Goal: Task Accomplishment & Management: Use online tool/utility

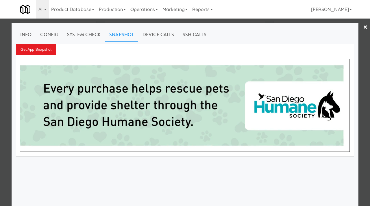
scroll to position [22, 0]
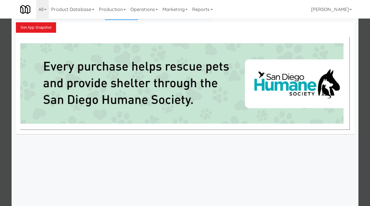
click at [0, 47] on div at bounding box center [185, 103] width 370 height 206
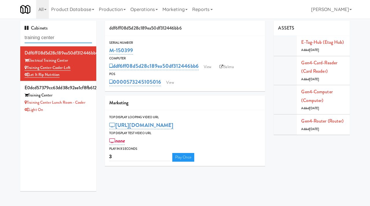
drag, startPoint x: 62, startPoint y: 35, endPoint x: 16, endPoint y: 36, distance: 46.0
click at [16, 36] on div "Cabinets training center ddf6ff08d5d28c189ea50df312446bb6 Electrical Training C…" at bounding box center [58, 108] width 85 height 174
paste input "Prosser PFFZ"
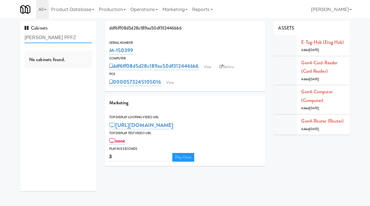
type input "Prosser PFFZ"
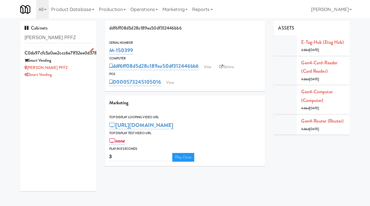
click at [70, 73] on div "Smart Vending" at bounding box center [58, 74] width 67 height 7
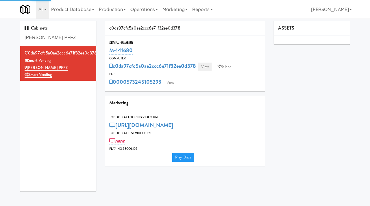
type input "3"
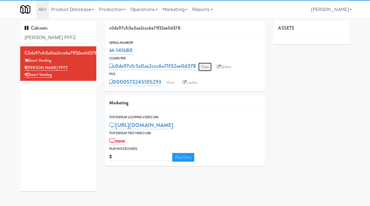
click at [210, 66] on link "View" at bounding box center [204, 66] width 13 height 9
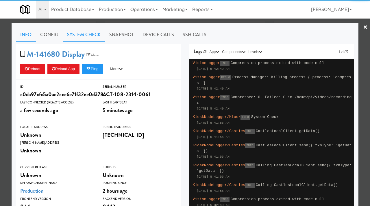
click at [96, 35] on link "System Check" at bounding box center [84, 34] width 42 height 14
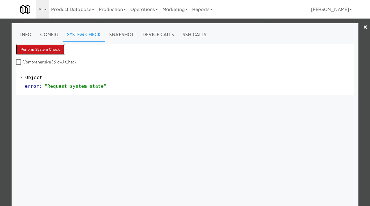
click at [54, 48] on button "Perform System Check" at bounding box center [40, 49] width 49 height 10
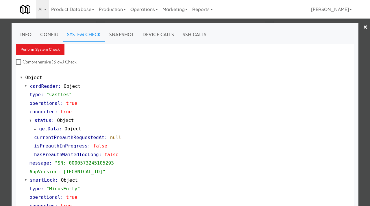
click at [0, 121] on div at bounding box center [185, 103] width 370 height 206
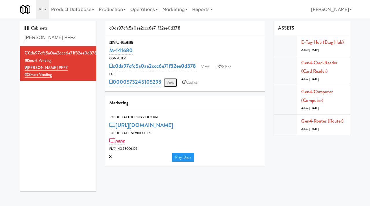
click at [172, 82] on link "View" at bounding box center [170, 82] width 13 height 9
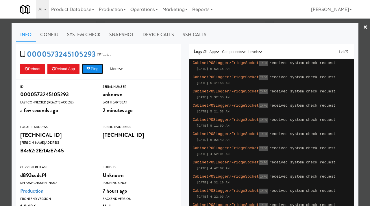
click at [96, 73] on button "Ping" at bounding box center [92, 69] width 21 height 10
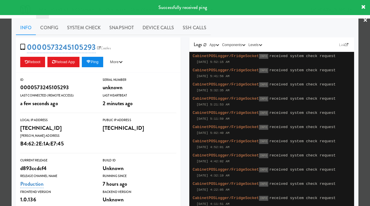
scroll to position [10, 0]
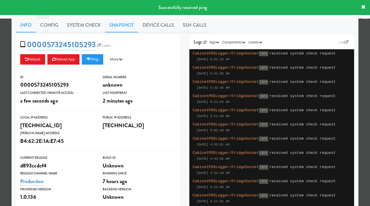
click at [125, 27] on link "Snapshot" at bounding box center [121, 25] width 33 height 14
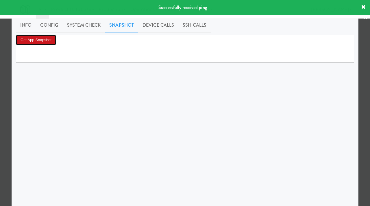
click at [37, 41] on button "Get App Snapshot" at bounding box center [36, 40] width 40 height 10
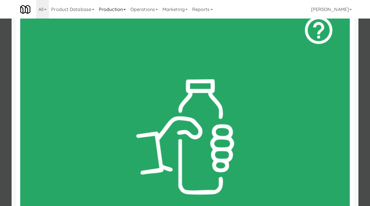
scroll to position [78, 0]
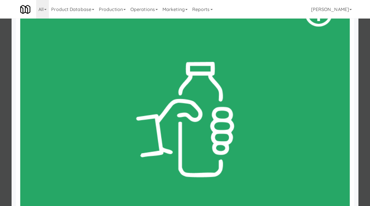
click at [11, 109] on div at bounding box center [185, 103] width 370 height 206
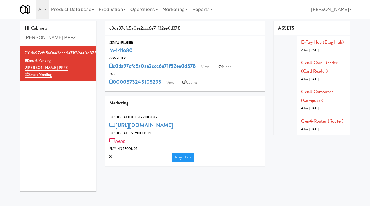
drag, startPoint x: 60, startPoint y: 39, endPoint x: 19, endPoint y: 36, distance: 40.9
click at [19, 36] on div "Cabinets Prosser PFFZ c0da97cfc5a0ae2ccc6e71f32ee0d378 Smart Vending Prosser PF…" at bounding box center [58, 108] width 85 height 174
paste input "Sorg Sports and Wellness"
type input "Sorg Sports and Wellness"
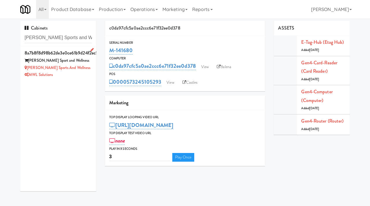
click at [77, 71] on div "Sorg Sports and Wellness" at bounding box center [58, 67] width 67 height 7
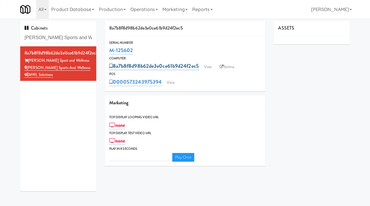
type input "3"
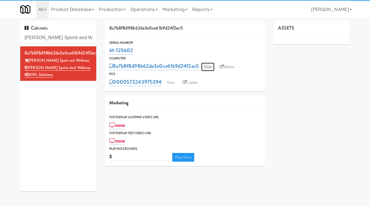
click at [210, 69] on link "View" at bounding box center [207, 66] width 13 height 9
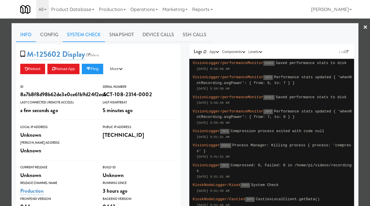
click at [78, 38] on link "System Check" at bounding box center [84, 34] width 42 height 14
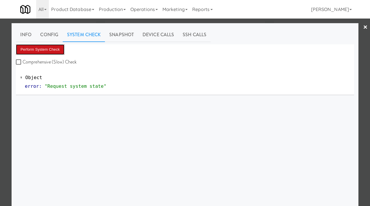
click at [44, 45] on button "Perform System Check" at bounding box center [40, 49] width 49 height 10
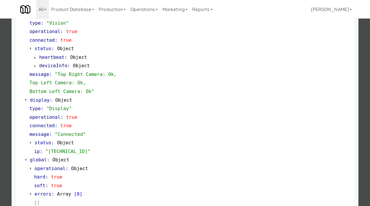
scroll to position [252, 0]
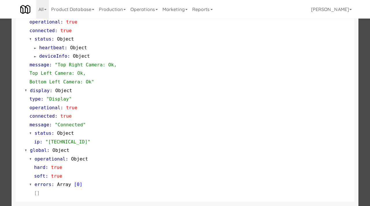
click at [1, 112] on div at bounding box center [185, 103] width 370 height 206
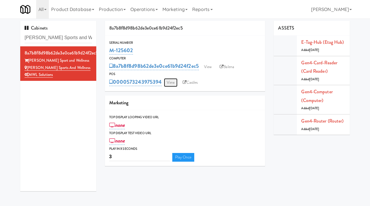
click at [172, 83] on link "View" at bounding box center [170, 82] width 13 height 9
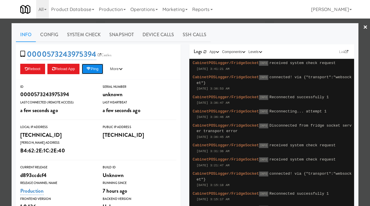
click at [90, 68] on icon at bounding box center [88, 69] width 4 height 4
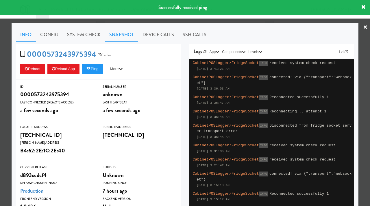
click at [126, 33] on link "Snapshot" at bounding box center [121, 34] width 33 height 14
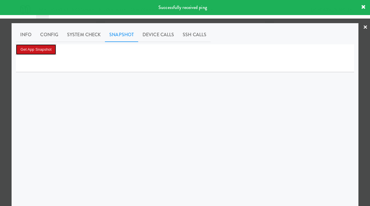
click at [23, 46] on button "Get App Snapshot" at bounding box center [36, 49] width 40 height 10
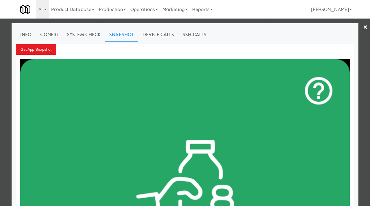
click at [0, 75] on div at bounding box center [185, 103] width 370 height 206
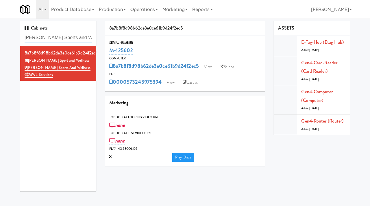
drag, startPoint x: 83, startPoint y: 40, endPoint x: 17, endPoint y: 41, distance: 65.9
click at [17, 41] on div "Cabinets Sorg Sports and Wellness 8a7b8f8d98b62de3e0ce61b9d24f2ec5 Sorg Sport a…" at bounding box center [58, 108] width 85 height 174
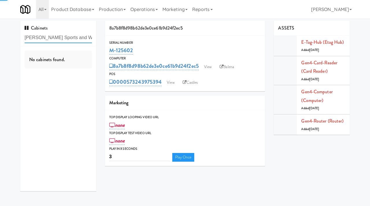
paste input "Claydesta - Cooler"
type input "Claydesta - Cooler"
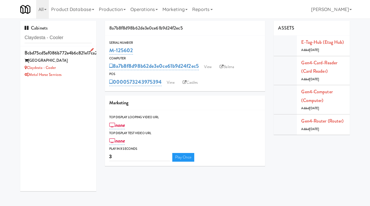
click at [80, 69] on div "Claydesta - Cooler" at bounding box center [58, 67] width 67 height 7
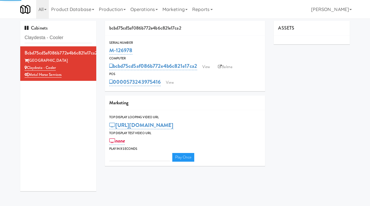
type input "3"
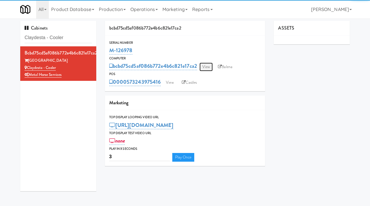
click at [207, 64] on link "View" at bounding box center [206, 66] width 13 height 9
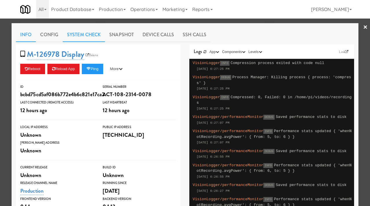
click at [86, 33] on link "System Check" at bounding box center [84, 34] width 42 height 14
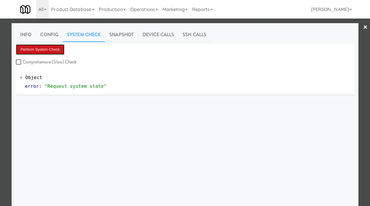
click at [54, 51] on button "Perform System Check" at bounding box center [40, 49] width 49 height 10
click at [37, 50] on button "Perform System Check" at bounding box center [40, 49] width 49 height 10
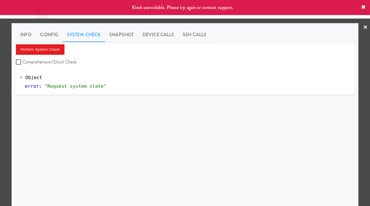
click at [0, 122] on div at bounding box center [185, 103] width 370 height 206
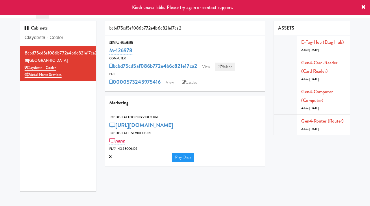
click at [230, 67] on link "Balena" at bounding box center [225, 66] width 20 height 9
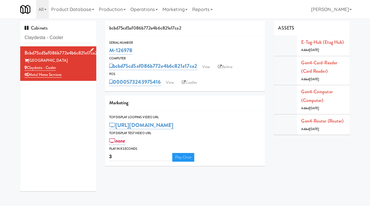
click at [60, 67] on div "Claydesta - Cooler" at bounding box center [58, 67] width 67 height 7
drag, startPoint x: 56, startPoint y: 59, endPoint x: 29, endPoint y: 63, distance: 27.6
click at [29, 63] on div "Claydesta Towers" at bounding box center [58, 60] width 67 height 7
copy div "Claydesta Towers"
drag, startPoint x: 59, startPoint y: 69, endPoint x: 29, endPoint y: 68, distance: 30.1
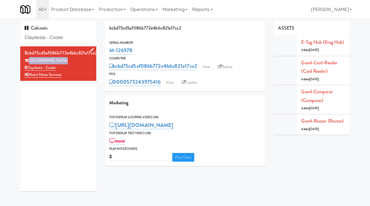
click at [29, 68] on div "Claydesta - Cooler" at bounding box center [58, 67] width 67 height 7
copy link "Claydesta - Cooler"
drag, startPoint x: 75, startPoint y: 38, endPoint x: 19, endPoint y: 39, distance: 56.1
click at [19, 39] on div "Cabinets Claydesta - Cooler bcbd75cd5af086b772e4b6c821e17ca2 Claydesta Towers C…" at bounding box center [58, 108] width 85 height 174
paste input "Avant HP - Ambient - Right"
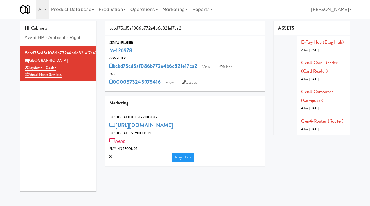
type input "Avant HP - Ambient - Right"
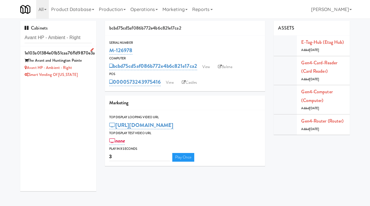
click at [88, 67] on div "Avant HP - Ambient - Right" at bounding box center [58, 67] width 67 height 7
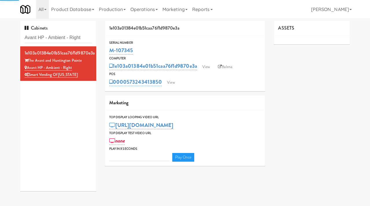
type input "3"
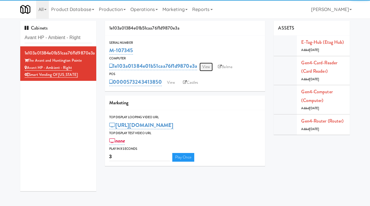
click at [205, 65] on link "View" at bounding box center [206, 66] width 13 height 9
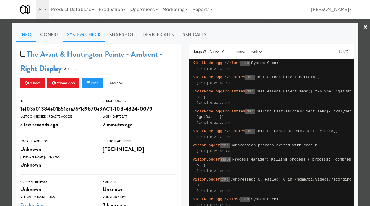
click at [85, 37] on link "System Check" at bounding box center [84, 34] width 42 height 14
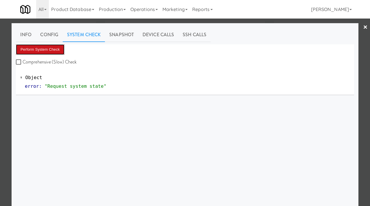
click at [48, 49] on button "Perform System Check" at bounding box center [40, 49] width 49 height 10
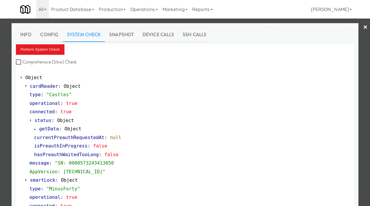
click at [0, 130] on div at bounding box center [185, 103] width 370 height 206
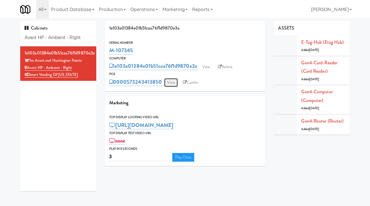
click at [171, 81] on link "View" at bounding box center [170, 82] width 13 height 9
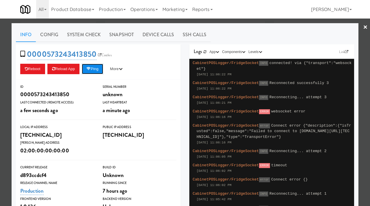
click at [103, 67] on button "Ping" at bounding box center [92, 69] width 21 height 10
click at [111, 35] on link "Snapshot" at bounding box center [121, 34] width 33 height 14
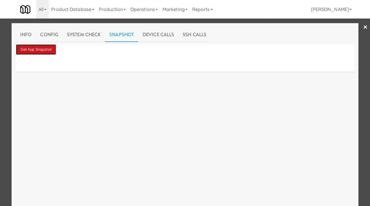
click at [43, 48] on button "Get App Snapshot" at bounding box center [36, 49] width 40 height 10
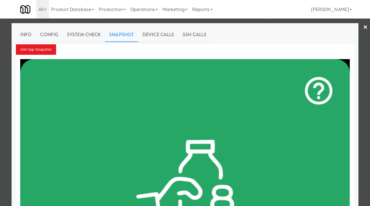
click at [0, 85] on div at bounding box center [185, 103] width 370 height 206
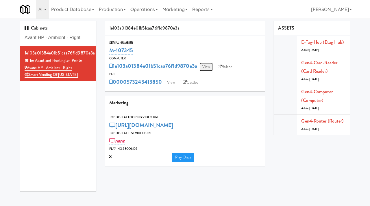
click at [205, 67] on link "View" at bounding box center [206, 66] width 13 height 9
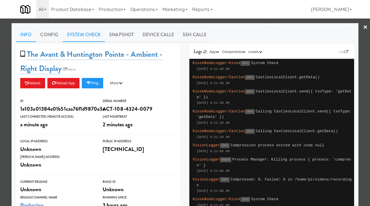
click at [88, 34] on link "System Check" at bounding box center [84, 34] width 42 height 14
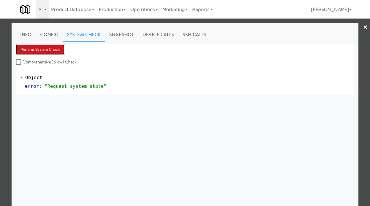
click at [53, 51] on button "Perform System Check" at bounding box center [40, 49] width 49 height 10
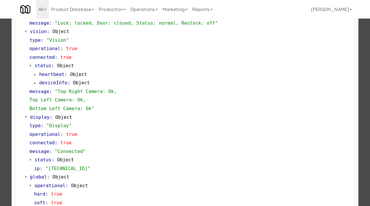
scroll to position [252, 0]
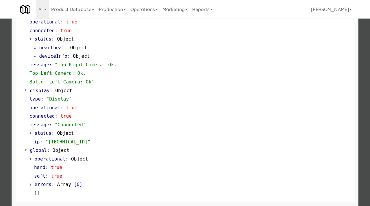
click at [5, 86] on div at bounding box center [185, 103] width 370 height 206
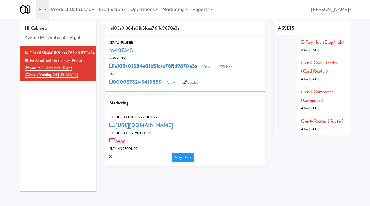
drag, startPoint x: 88, startPoint y: 36, endPoint x: 19, endPoint y: 38, distance: 69.1
click at [19, 38] on div "Cabinets Avant HP - Ambient - Right 1e103a01384e01b51caa76f1d9870e3a The Avant …" at bounding box center [58, 108] width 85 height 174
paste input "Avant HP - Cooler - Middle"
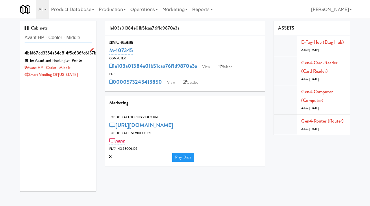
type input "Avant HP - Cooler - Middle"
click at [88, 70] on div "Avant HP - Cooler - Middle" at bounding box center [58, 67] width 67 height 7
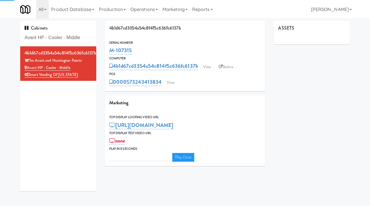
type input "3"
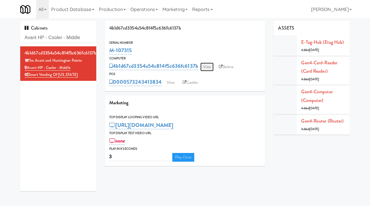
click at [208, 66] on link "View" at bounding box center [206, 66] width 13 height 9
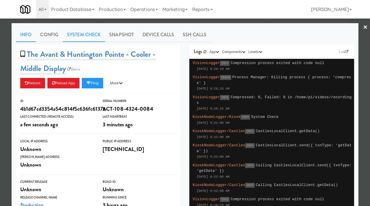
click at [95, 34] on link "System Check" at bounding box center [84, 34] width 42 height 14
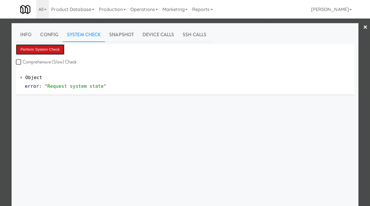
click at [59, 49] on button "Perform System Check" at bounding box center [40, 49] width 49 height 10
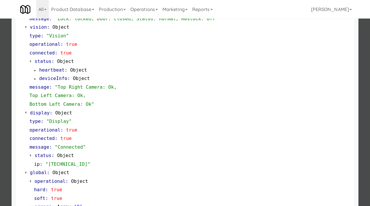
scroll to position [252, 0]
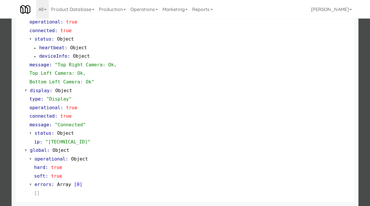
click at [0, 67] on div at bounding box center [185, 103] width 370 height 206
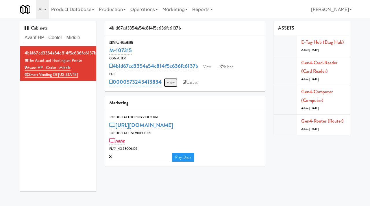
click at [173, 83] on link "View" at bounding box center [170, 82] width 13 height 9
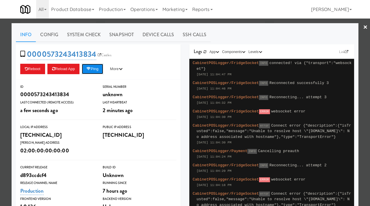
click at [99, 68] on button "Ping" at bounding box center [92, 69] width 21 height 10
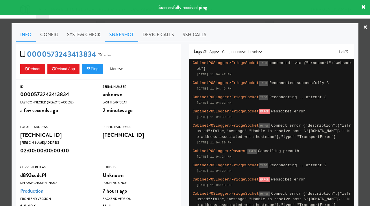
click at [119, 33] on link "Snapshot" at bounding box center [121, 34] width 33 height 14
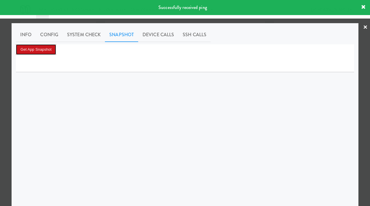
click at [48, 53] on button "Get App Snapshot" at bounding box center [36, 49] width 40 height 10
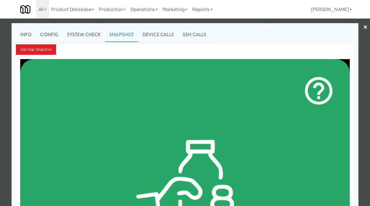
click at [0, 92] on div at bounding box center [185, 103] width 370 height 206
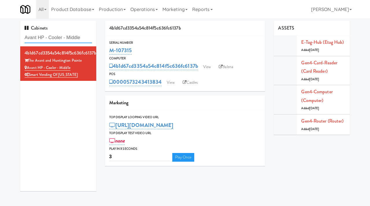
drag, startPoint x: 87, startPoint y: 38, endPoint x: 12, endPoint y: 33, distance: 74.8
click at [12, 33] on div "Cabinets Avant HP - Cooler - Middle 4b1d67cd3354a54c814f5c636fc6137b The Avant …" at bounding box center [185, 108] width 370 height 174
paste input "481 on Mathilda - Cooler"
type input "481 on Mathilda - Cooler"
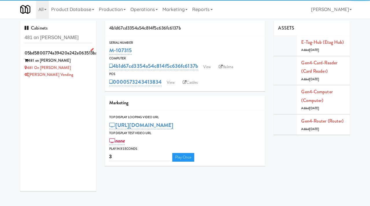
click at [76, 66] on div "481 on Mathilda - Cooler" at bounding box center [58, 67] width 67 height 7
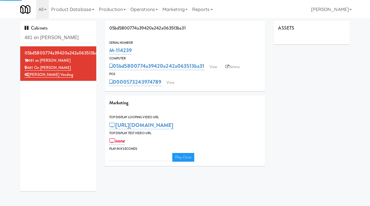
type input "3"
click at [212, 68] on link "View" at bounding box center [213, 66] width 13 height 9
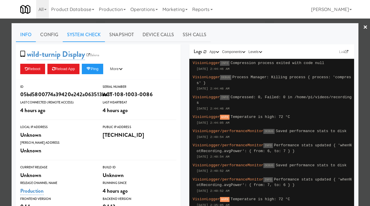
click at [87, 37] on link "System Check" at bounding box center [84, 34] width 42 height 14
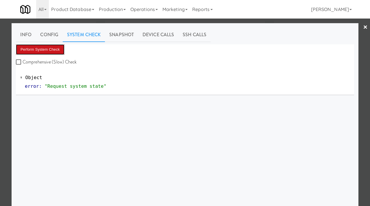
click at [53, 52] on button "Perform System Check" at bounding box center [40, 49] width 49 height 10
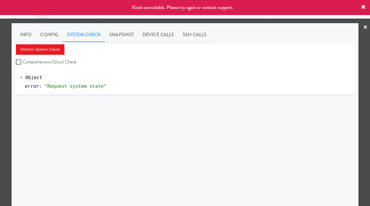
click at [0, 140] on div at bounding box center [185, 103] width 370 height 206
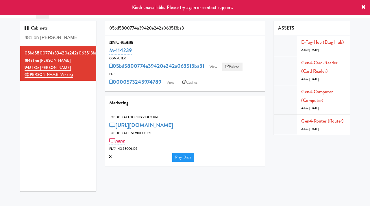
click at [234, 66] on link "Balena" at bounding box center [232, 66] width 20 height 9
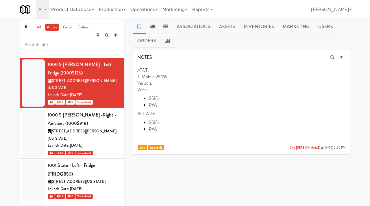
scroll to position [33489, 0]
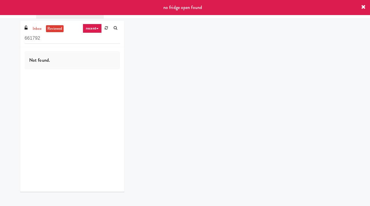
click at [364, 4] on div "no fridge open found" at bounding box center [185, 7] width 370 height 15
click at [364, 7] on icon at bounding box center [363, 7] width 5 height 5
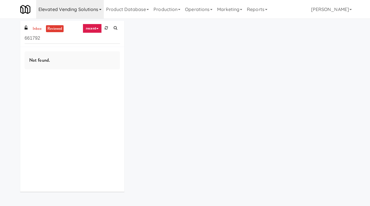
click at [67, 5] on link "Elevated Vending Solutions" at bounding box center [70, 9] width 68 height 19
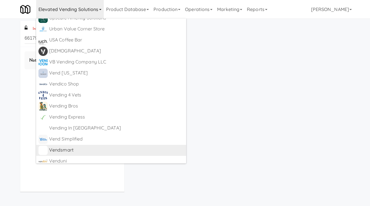
scroll to position [3728, 0]
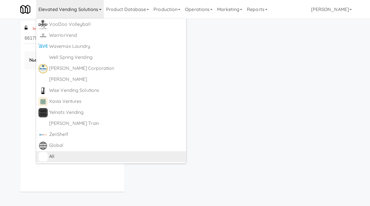
click at [64, 157] on div "All" at bounding box center [116, 156] width 135 height 9
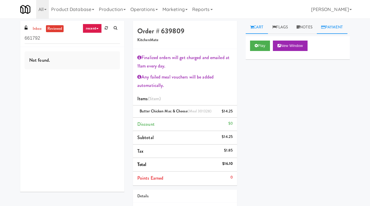
click at [317, 34] on link "Payment" at bounding box center [332, 27] width 31 height 13
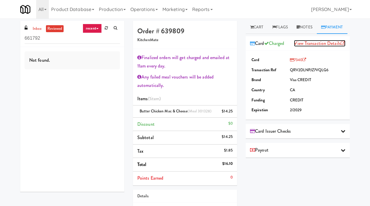
click at [309, 47] on link "View Transaction Details" at bounding box center [319, 43] width 51 height 7
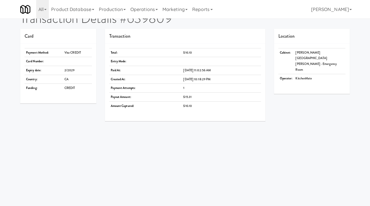
scroll to position [16, 0]
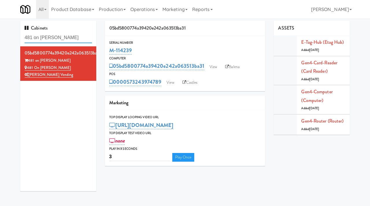
click at [64, 40] on input "481 on [PERSON_NAME]" at bounding box center [58, 37] width 67 height 11
type input "[PERSON_NAME]"
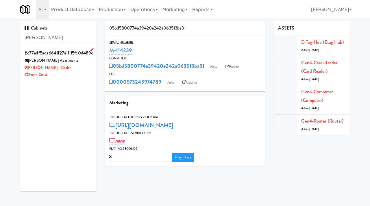
click at [87, 66] on div "[PERSON_NAME] - Cooler" at bounding box center [58, 67] width 67 height 7
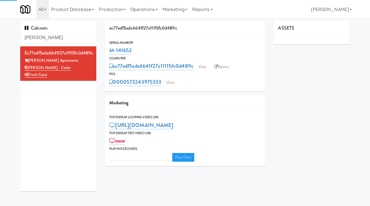
type input "3"
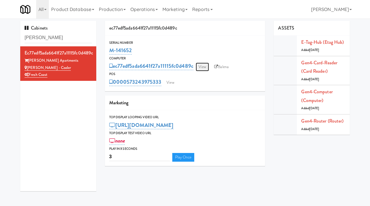
click at [200, 65] on link "View" at bounding box center [202, 66] width 13 height 9
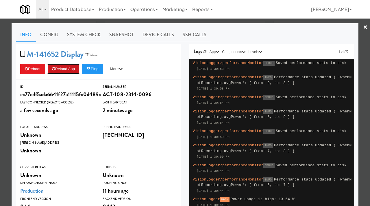
click at [69, 70] on button "Reload App" at bounding box center [63, 69] width 32 height 10
click at [94, 37] on link "System Check" at bounding box center [84, 34] width 42 height 14
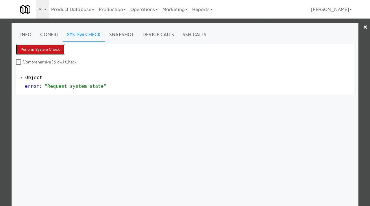
click at [43, 47] on button "Perform System Check" at bounding box center [40, 49] width 49 height 10
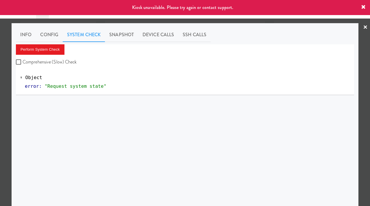
click at [7, 49] on div at bounding box center [185, 103] width 370 height 206
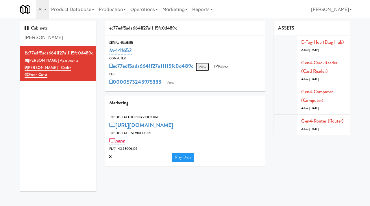
click at [202, 67] on link "View" at bounding box center [202, 66] width 13 height 9
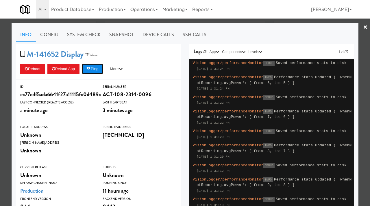
click at [91, 68] on icon at bounding box center [88, 69] width 4 height 4
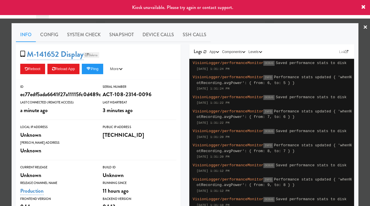
click at [96, 54] on link "Balena" at bounding box center [92, 55] width 16 height 6
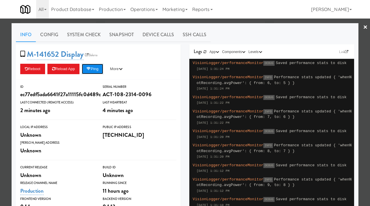
click at [103, 69] on button "Ping" at bounding box center [92, 69] width 21 height 10
click at [116, 32] on link "Snapshot" at bounding box center [121, 34] width 33 height 14
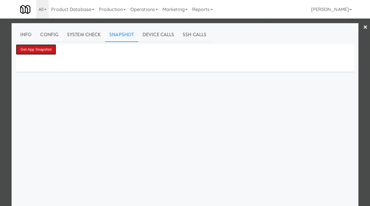
click at [39, 50] on button "Get App Snapshot" at bounding box center [36, 49] width 40 height 10
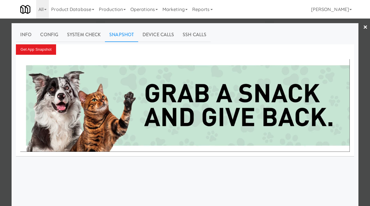
click at [0, 95] on div at bounding box center [185, 103] width 370 height 206
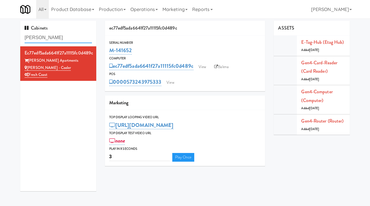
click at [54, 40] on input "marisol" at bounding box center [58, 37] width 67 height 11
type input "[PERSON_NAME]"
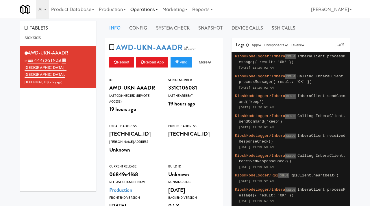
click at [159, 9] on link "Operations" at bounding box center [144, 9] width 32 height 19
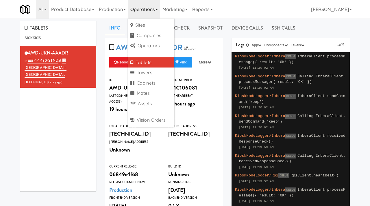
click at [143, 61] on link "Tablets" at bounding box center [151, 62] width 46 height 10
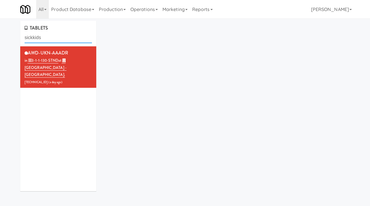
click at [59, 37] on input "sickkids" at bounding box center [58, 37] width 67 height 11
type input "earth rangers"
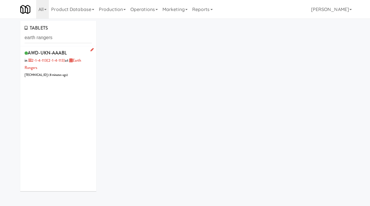
click at [79, 74] on div "AWD-UKN-AAABL in 2-1-4-113 (2-1-4-113) at Earth Rangers [TECHNICAL_ID] ( 8 minu…" at bounding box center [58, 64] width 67 height 30
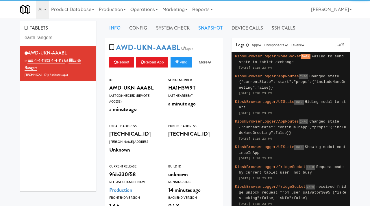
click at [211, 29] on link "Snapshot" at bounding box center [210, 28] width 33 height 14
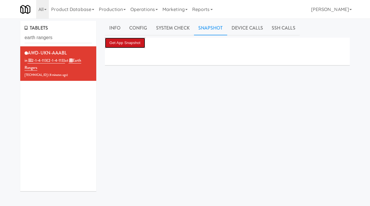
click at [131, 45] on button "Get App Snapshot" at bounding box center [125, 43] width 40 height 10
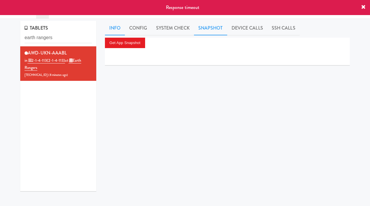
click at [116, 27] on link "Info" at bounding box center [115, 28] width 20 height 14
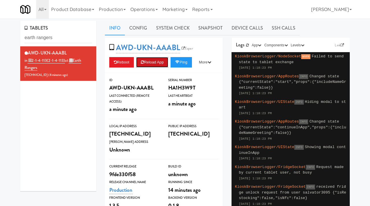
click at [156, 64] on button "Reload App" at bounding box center [152, 62] width 32 height 10
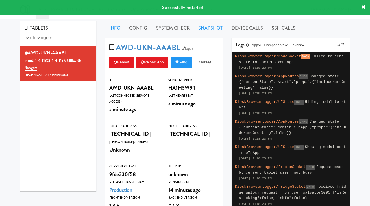
click at [210, 29] on link "Snapshot" at bounding box center [210, 28] width 33 height 14
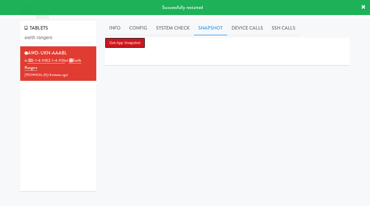
click at [133, 43] on button "Get App Snapshot" at bounding box center [125, 43] width 40 height 10
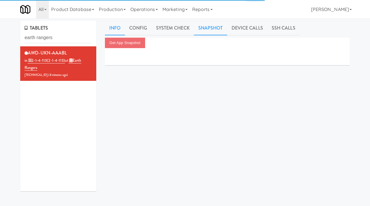
click at [116, 27] on link "Info" at bounding box center [115, 28] width 20 height 14
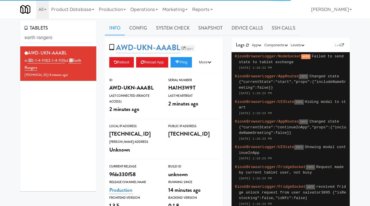
click at [191, 49] on link "Esper" at bounding box center [187, 48] width 14 height 6
click at [216, 27] on link "Snapshot" at bounding box center [210, 28] width 33 height 14
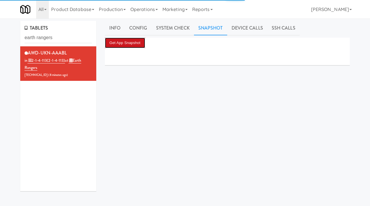
click at [136, 42] on button "Get App Snapshot" at bounding box center [125, 43] width 40 height 10
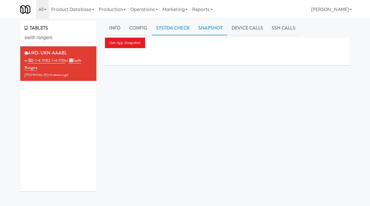
click at [173, 33] on link "System Check" at bounding box center [173, 28] width 42 height 14
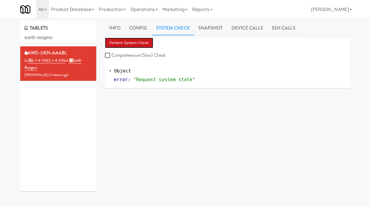
click at [132, 40] on button "Perform System Check" at bounding box center [129, 43] width 49 height 10
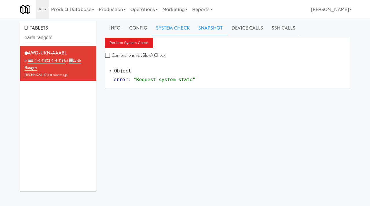
click at [209, 29] on link "Snapshot" at bounding box center [210, 28] width 33 height 14
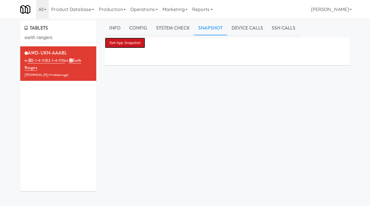
click at [132, 43] on button "Get App Snapshot" at bounding box center [125, 43] width 40 height 10
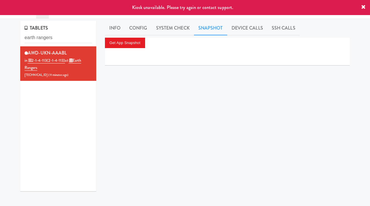
click at [364, 8] on icon at bounding box center [363, 7] width 5 height 5
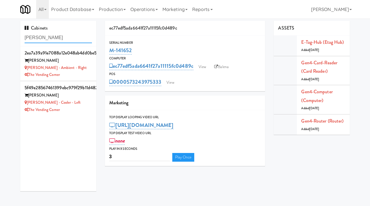
click at [65, 36] on input "[PERSON_NAME]" at bounding box center [58, 37] width 67 height 11
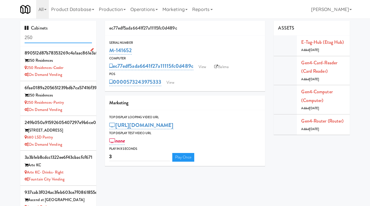
type input "250"
click at [78, 63] on div "250 Residences" at bounding box center [58, 60] width 67 height 7
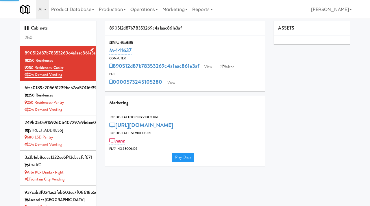
type input "3"
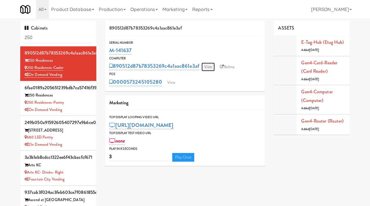
click at [209, 64] on link "View" at bounding box center [208, 66] width 13 height 9
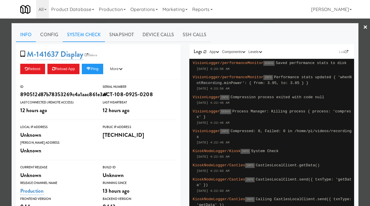
click at [90, 39] on link "System Check" at bounding box center [84, 34] width 42 height 14
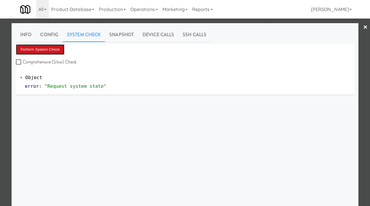
click at [49, 49] on button "Perform System Check" at bounding box center [40, 49] width 49 height 10
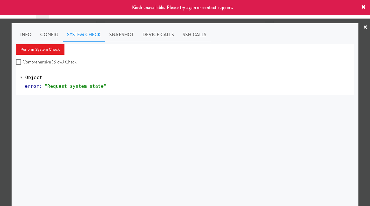
click at [0, 95] on div at bounding box center [185, 103] width 370 height 206
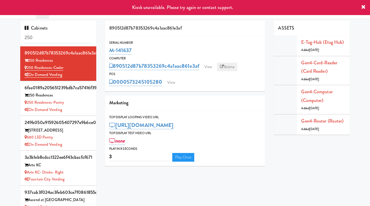
click at [228, 64] on link "Balena" at bounding box center [227, 66] width 20 height 9
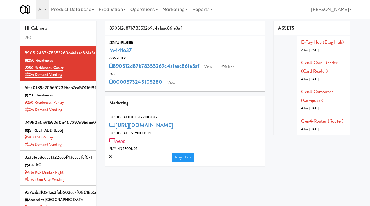
click at [49, 40] on input "250" at bounding box center [58, 37] width 67 height 11
type input "[PERSON_NAME]"
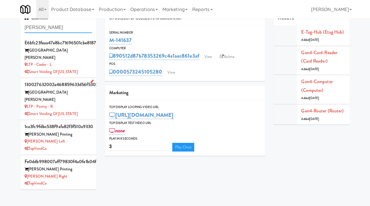
scroll to position [13, 0]
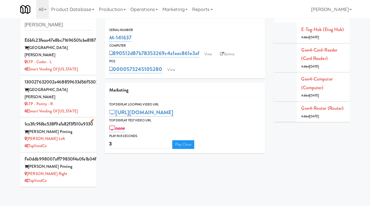
click at [64, 135] on div "[PERSON_NAME] Left" at bounding box center [58, 138] width 67 height 7
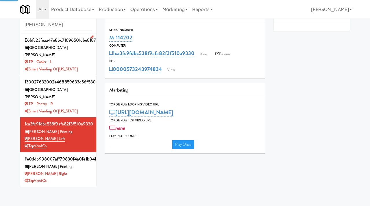
type input "3"
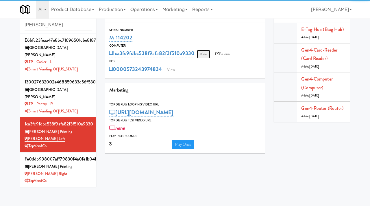
click at [204, 54] on link "View" at bounding box center [203, 54] width 13 height 9
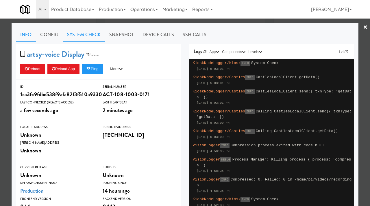
click at [89, 32] on link "System Check" at bounding box center [84, 34] width 42 height 14
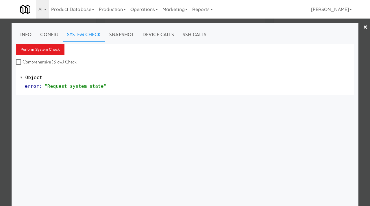
click at [40, 54] on div "Perform System Check Comprehensive (Slow) Check" at bounding box center [185, 55] width 338 height 22
click at [47, 46] on button "Perform System Check" at bounding box center [40, 49] width 49 height 10
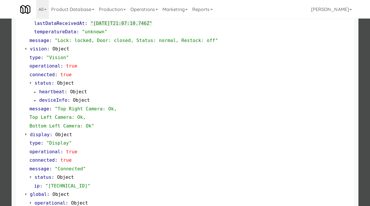
scroll to position [252, 0]
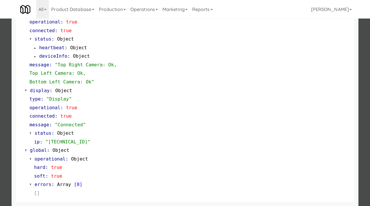
click at [0, 113] on div at bounding box center [185, 103] width 370 height 206
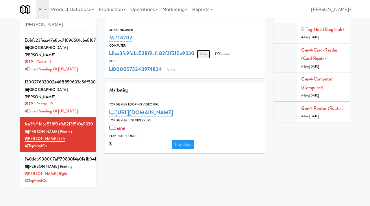
click at [204, 51] on link "View" at bounding box center [203, 54] width 13 height 9
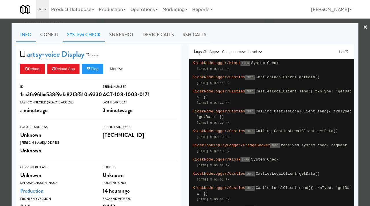
click at [97, 40] on link "System Check" at bounding box center [84, 34] width 42 height 14
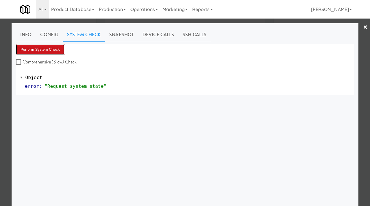
click at [37, 50] on button "Perform System Check" at bounding box center [40, 49] width 49 height 10
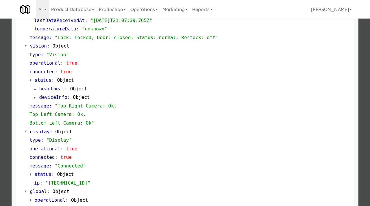
scroll to position [252, 0]
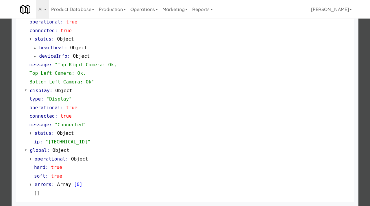
click at [6, 84] on div at bounding box center [185, 103] width 370 height 206
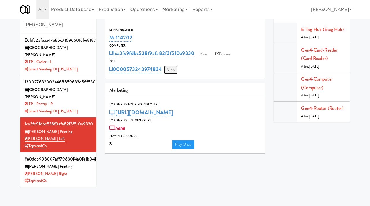
click at [173, 71] on link "View" at bounding box center [170, 69] width 13 height 9
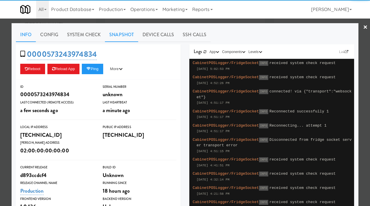
click at [130, 34] on link "Snapshot" at bounding box center [121, 34] width 33 height 14
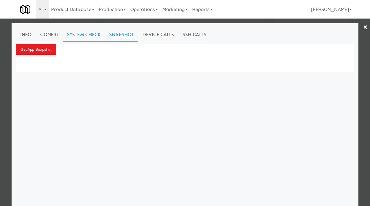
click at [90, 36] on link "System Check" at bounding box center [84, 34] width 42 height 14
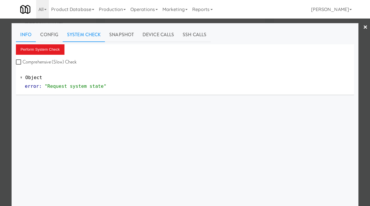
click at [31, 32] on link "Info" at bounding box center [26, 34] width 20 height 14
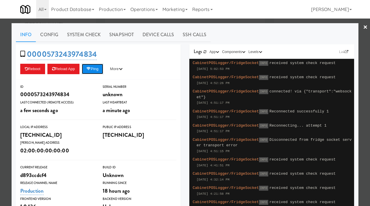
click at [96, 69] on button "Ping" at bounding box center [92, 69] width 21 height 10
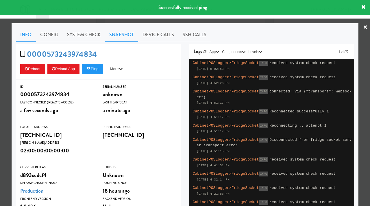
click at [128, 33] on link "Snapshot" at bounding box center [121, 34] width 33 height 14
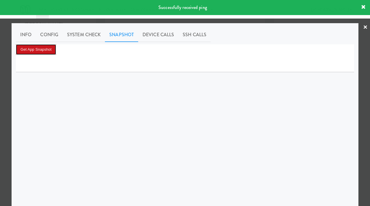
click at [52, 51] on button "Get App Snapshot" at bounding box center [36, 49] width 40 height 10
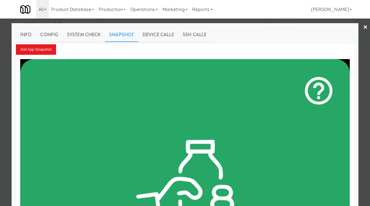
click at [0, 30] on div at bounding box center [185, 103] width 370 height 206
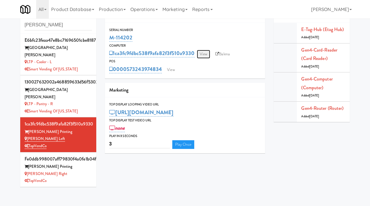
click at [205, 54] on link "View" at bounding box center [203, 54] width 13 height 9
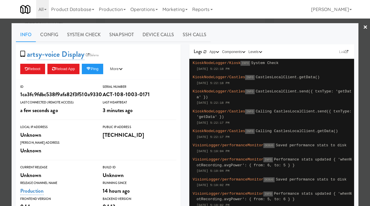
click at [184, 21] on div at bounding box center [185, 103] width 370 height 206
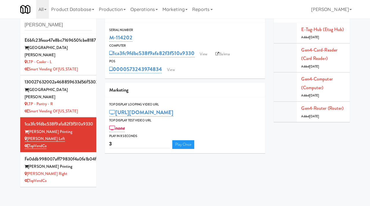
click at [136, 38] on div "M-114202" at bounding box center [185, 38] width 152 height 10
click at [54, 29] on input "[PERSON_NAME]" at bounding box center [58, 25] width 67 height 11
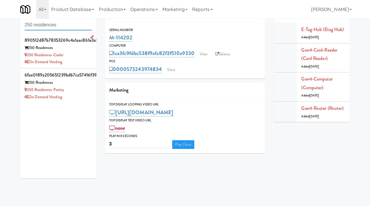
type input "250 residences"
click at [78, 51] on div "250 Residences-Cooler" at bounding box center [58, 54] width 67 height 7
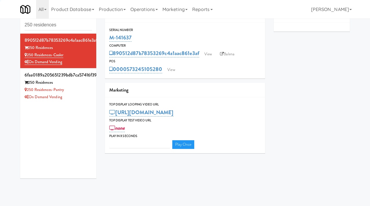
type input "3"
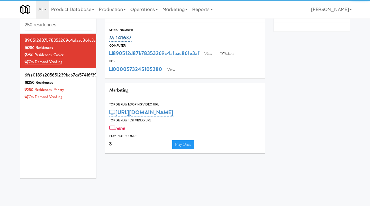
drag, startPoint x: 133, startPoint y: 40, endPoint x: 109, endPoint y: 41, distance: 23.7
click at [109, 41] on div "M-141637" at bounding box center [185, 38] width 152 height 10
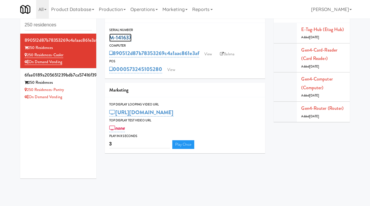
copy link "M-141637"
